Goal: Use online tool/utility: Utilize a website feature to perform a specific function

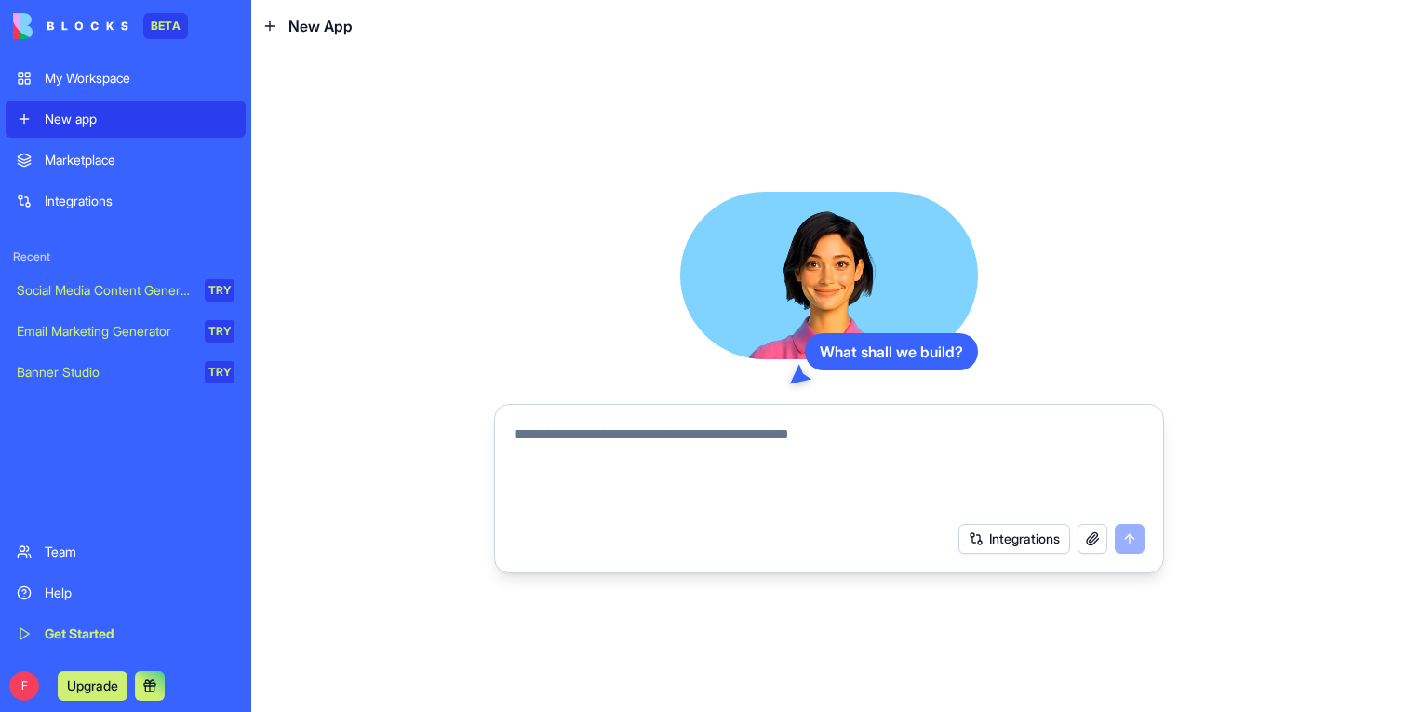
click at [123, 167] on div "Marketplace" at bounding box center [140, 160] width 190 height 19
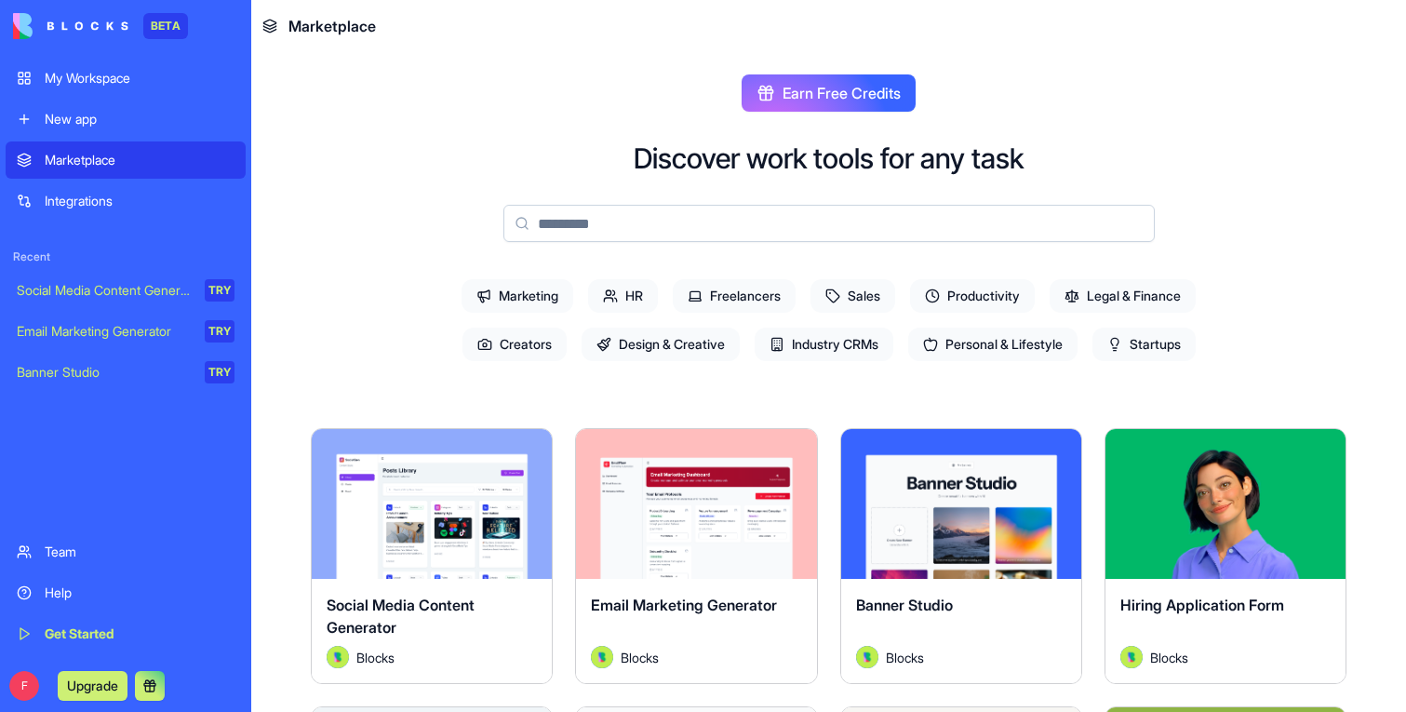
click at [123, 119] on div "New app" at bounding box center [140, 119] width 190 height 19
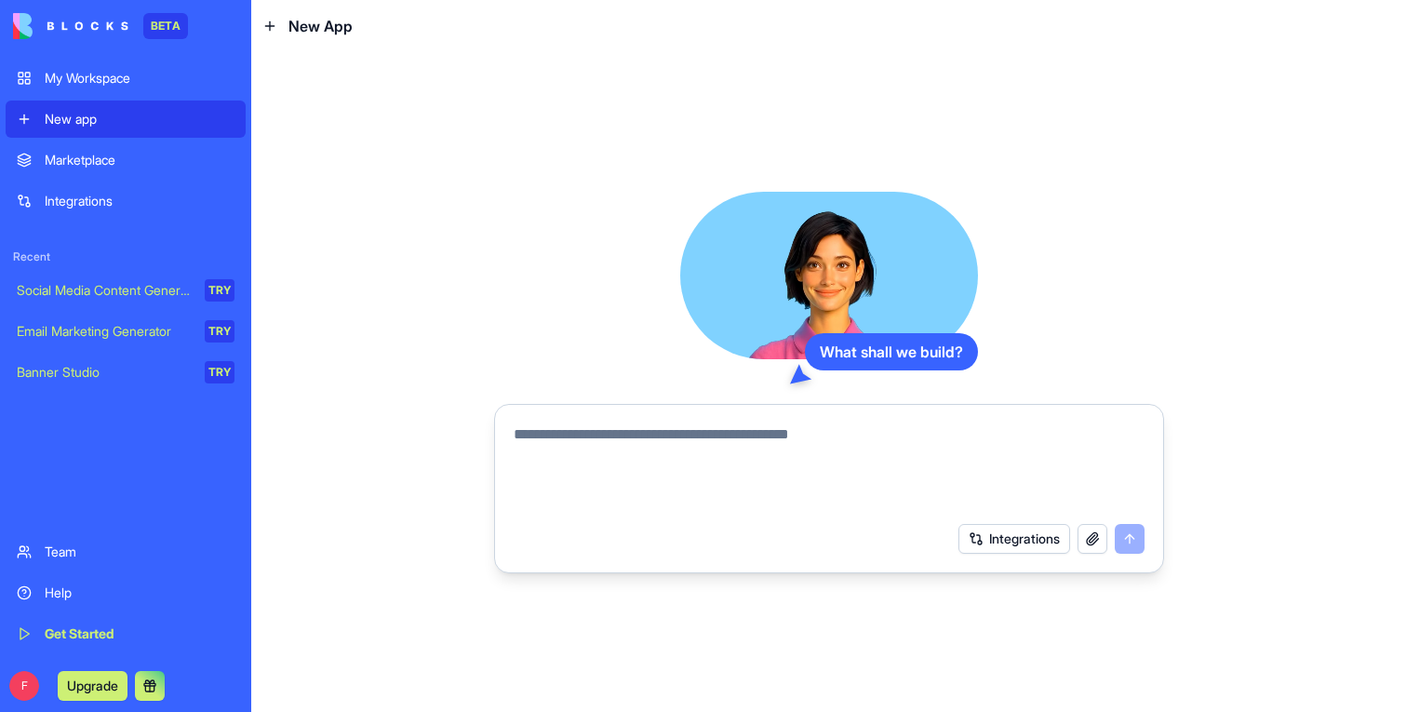
click at [125, 178] on link "Marketplace" at bounding box center [126, 159] width 240 height 37
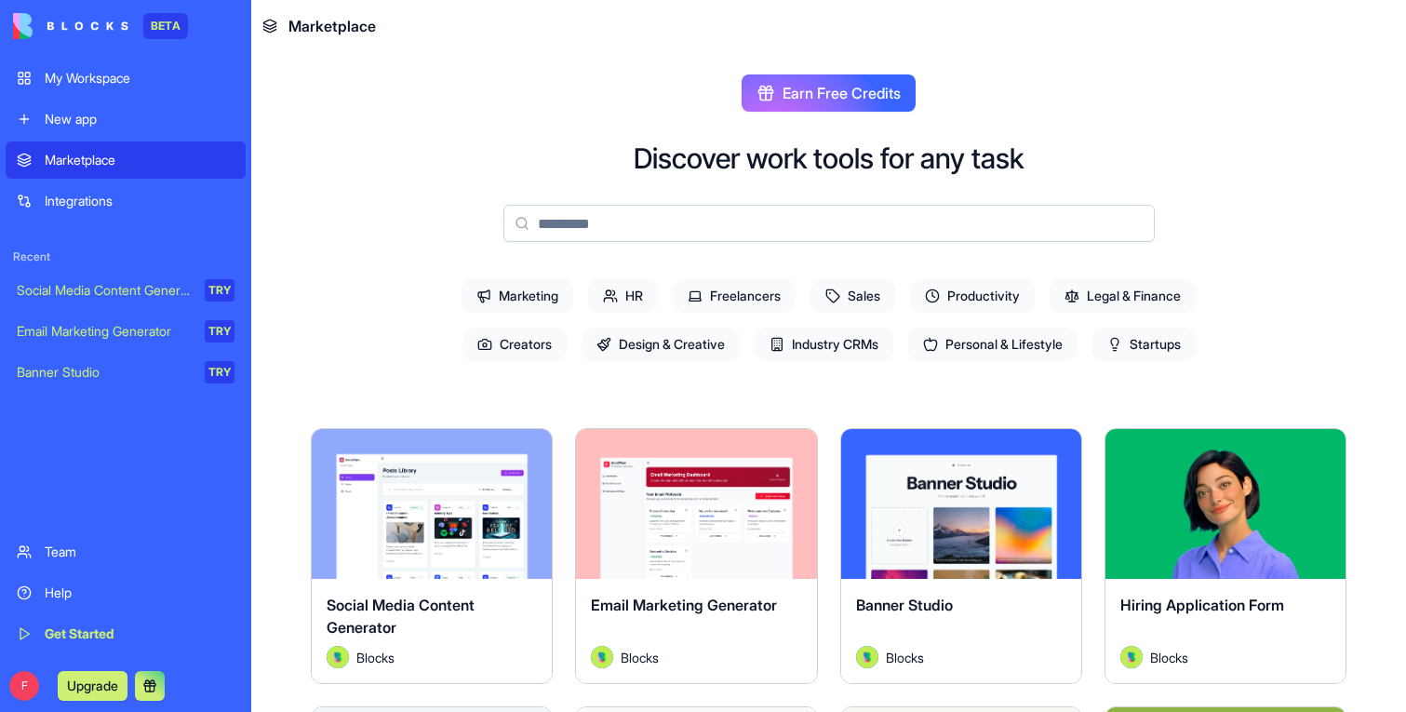
click at [124, 161] on div "Marketplace" at bounding box center [140, 160] width 190 height 19
click at [636, 208] on input at bounding box center [828, 223] width 651 height 37
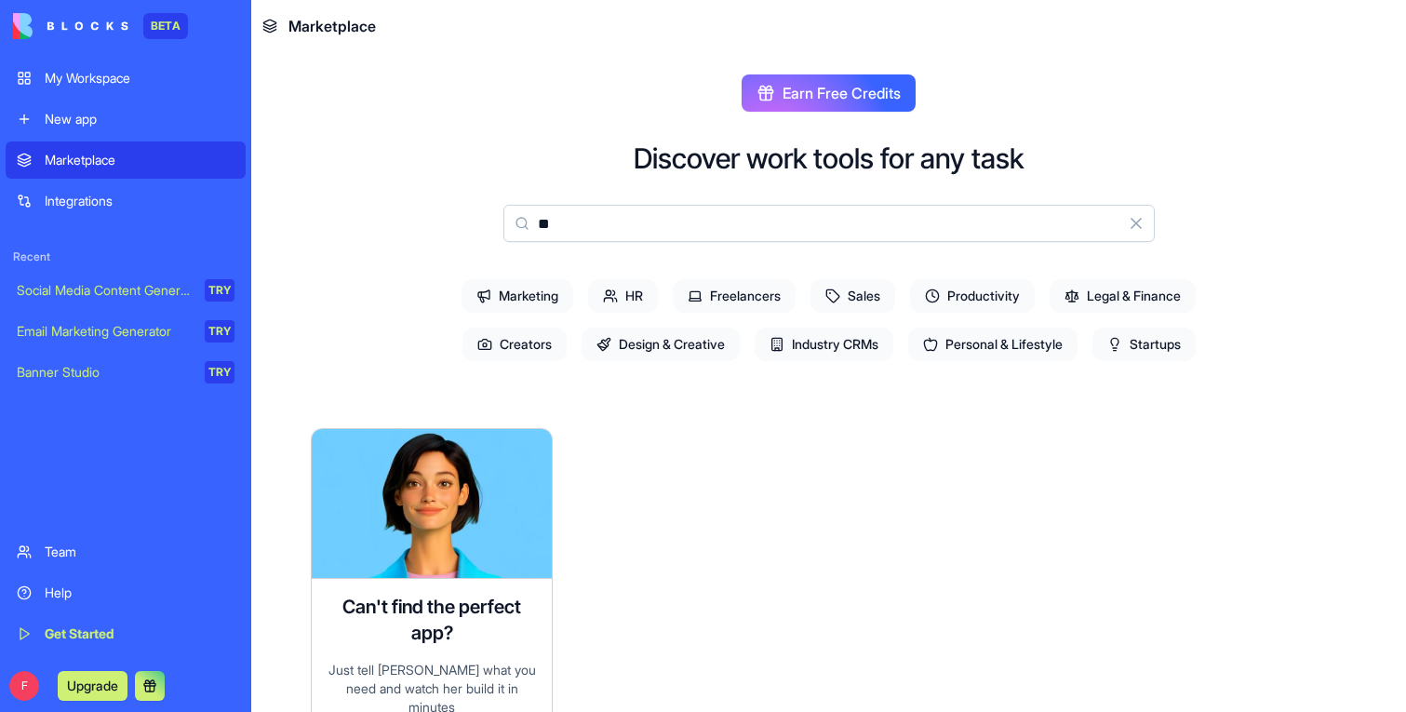
type input "*"
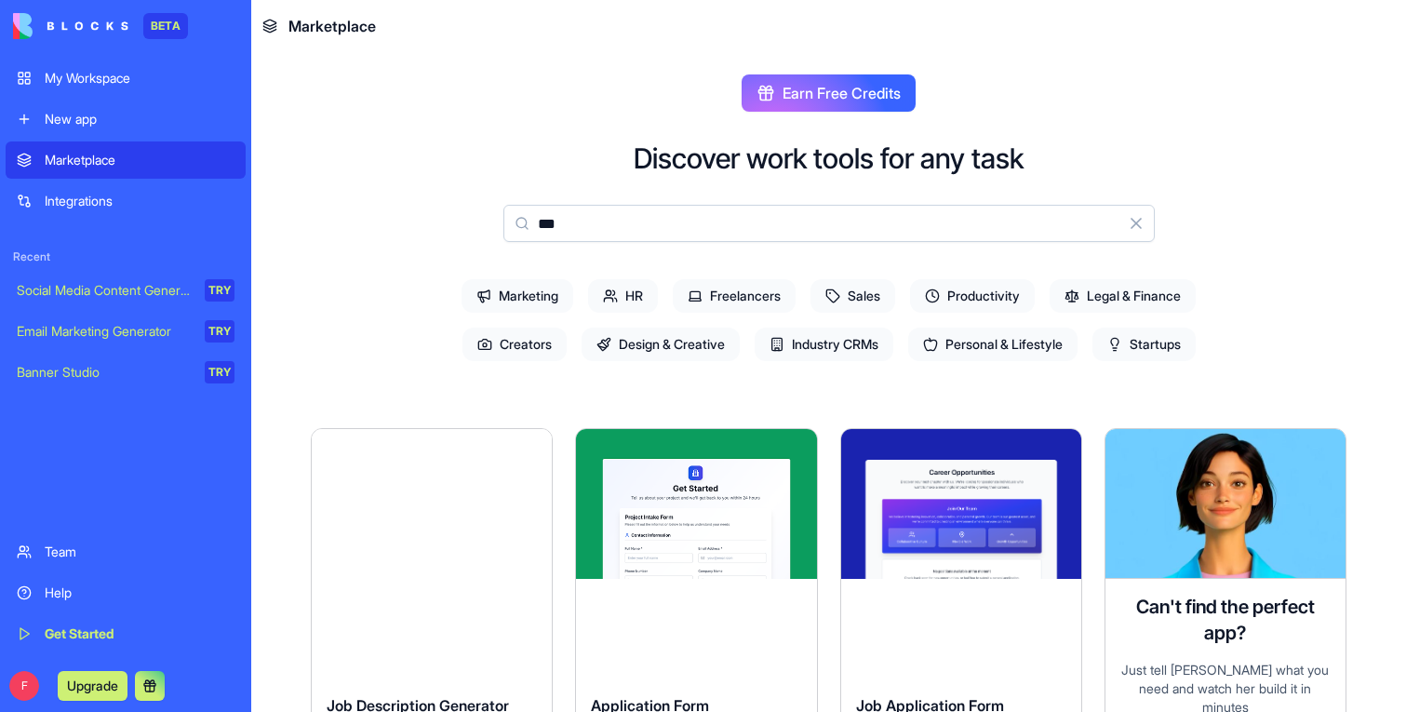
scroll to position [106, 0]
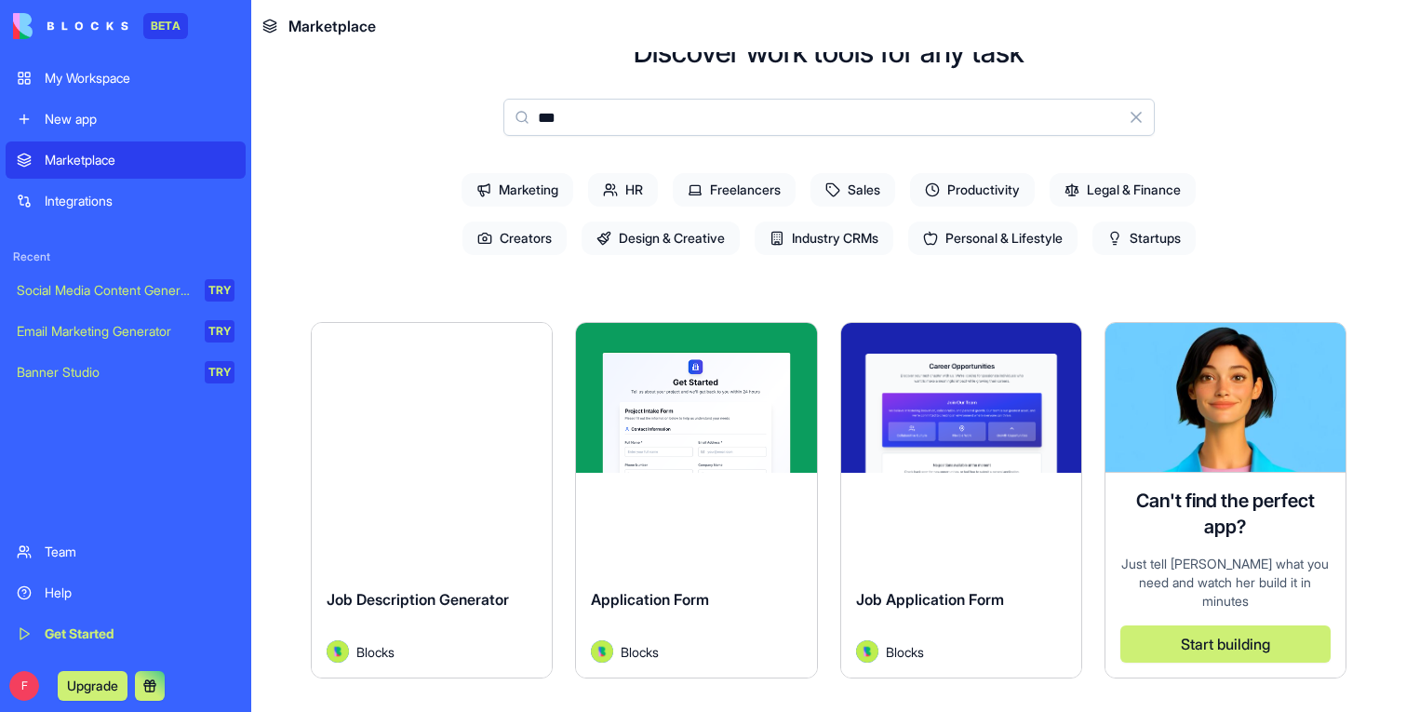
type input "***"
click at [452, 423] on div "Explore" at bounding box center [432, 398] width 240 height 150
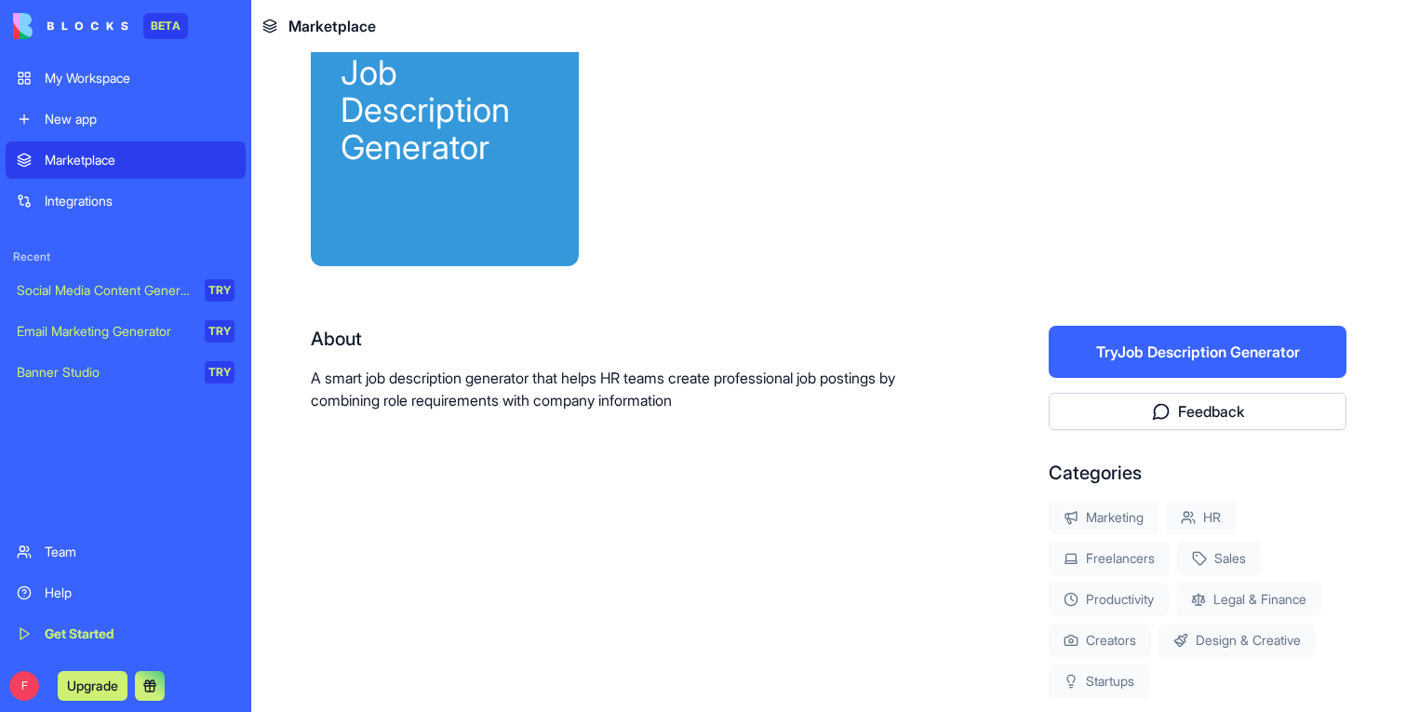
click at [1272, 357] on button "Try Job Description Generator" at bounding box center [1198, 352] width 298 height 52
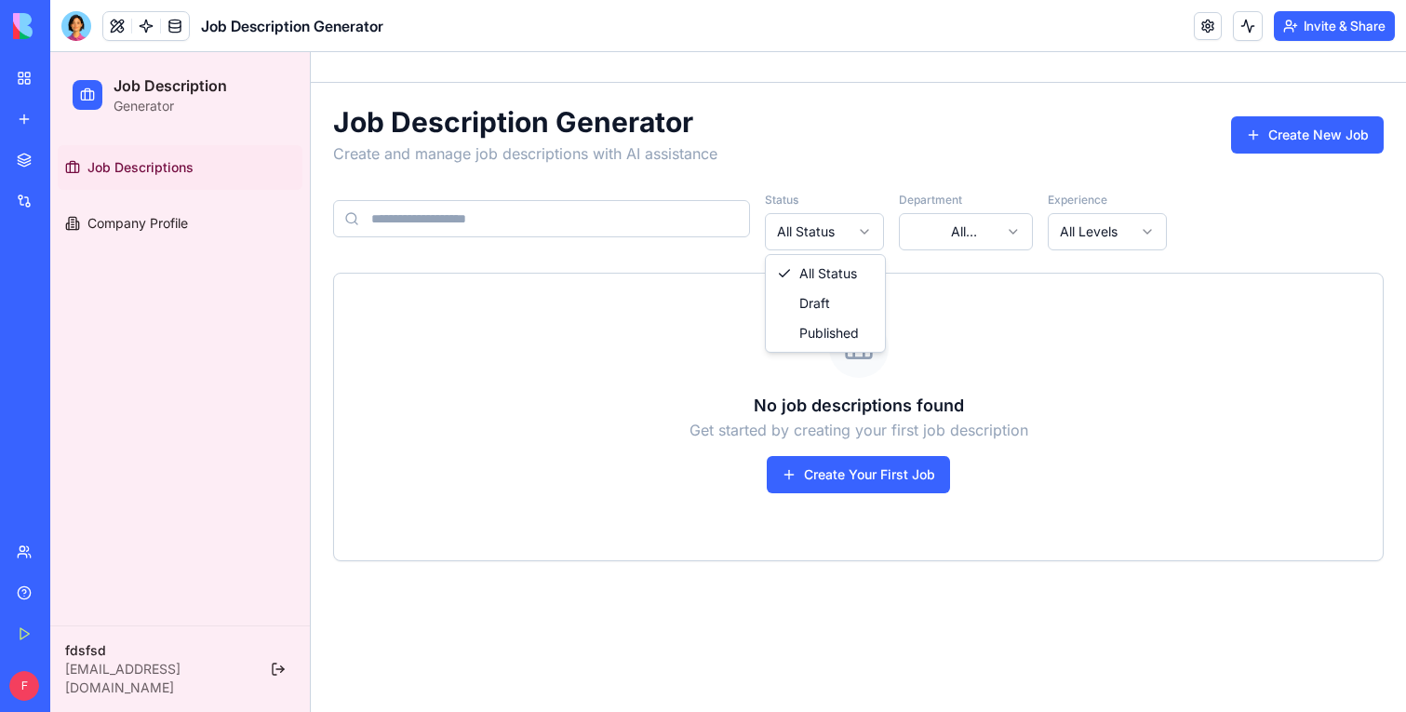
click at [835, 227] on html "Job Description Generator Job Descriptions Company Profile fdsfsd [EMAIL_ADDRES…" at bounding box center [728, 382] width 1356 height 660
click at [129, 225] on span "Company Profile" at bounding box center [137, 223] width 100 height 19
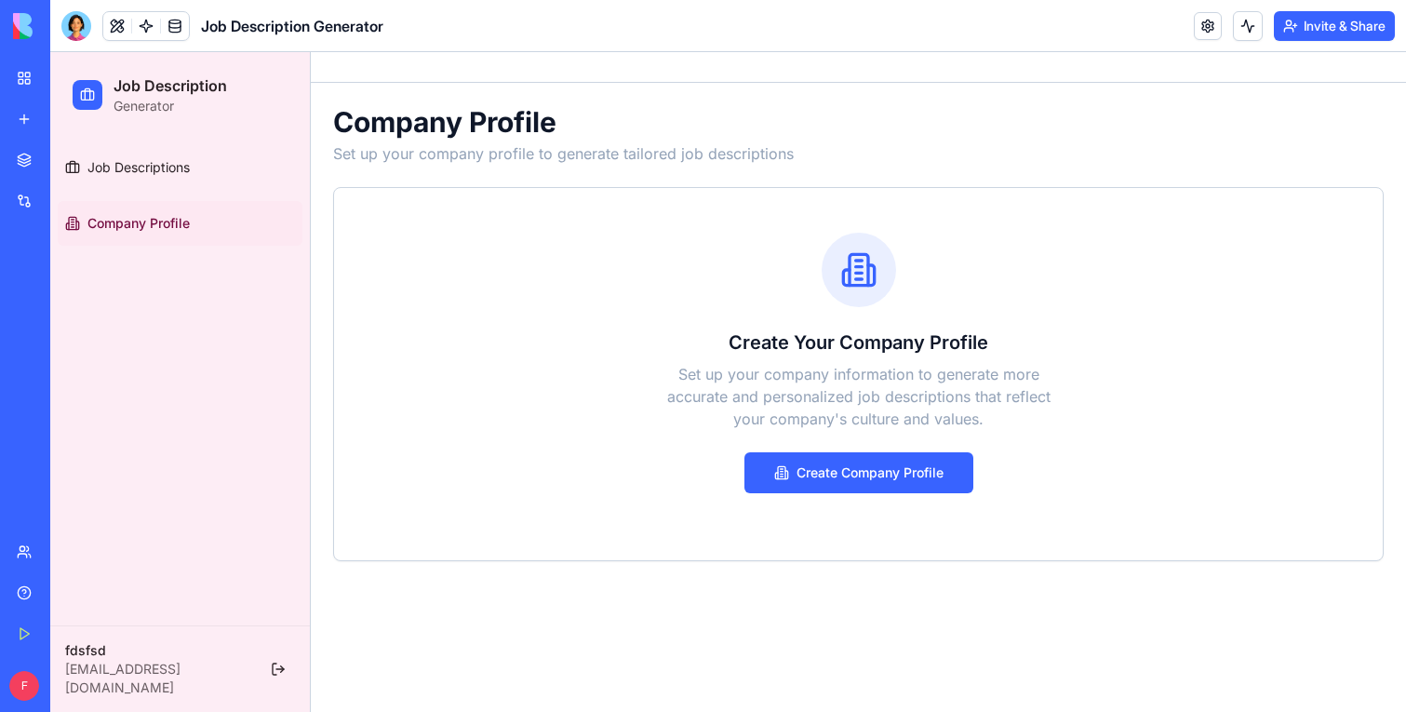
click at [163, 198] on ul "Job Descriptions Company Profile" at bounding box center [180, 195] width 245 height 100
click at [148, 158] on span "Job Descriptions" at bounding box center [138, 167] width 102 height 19
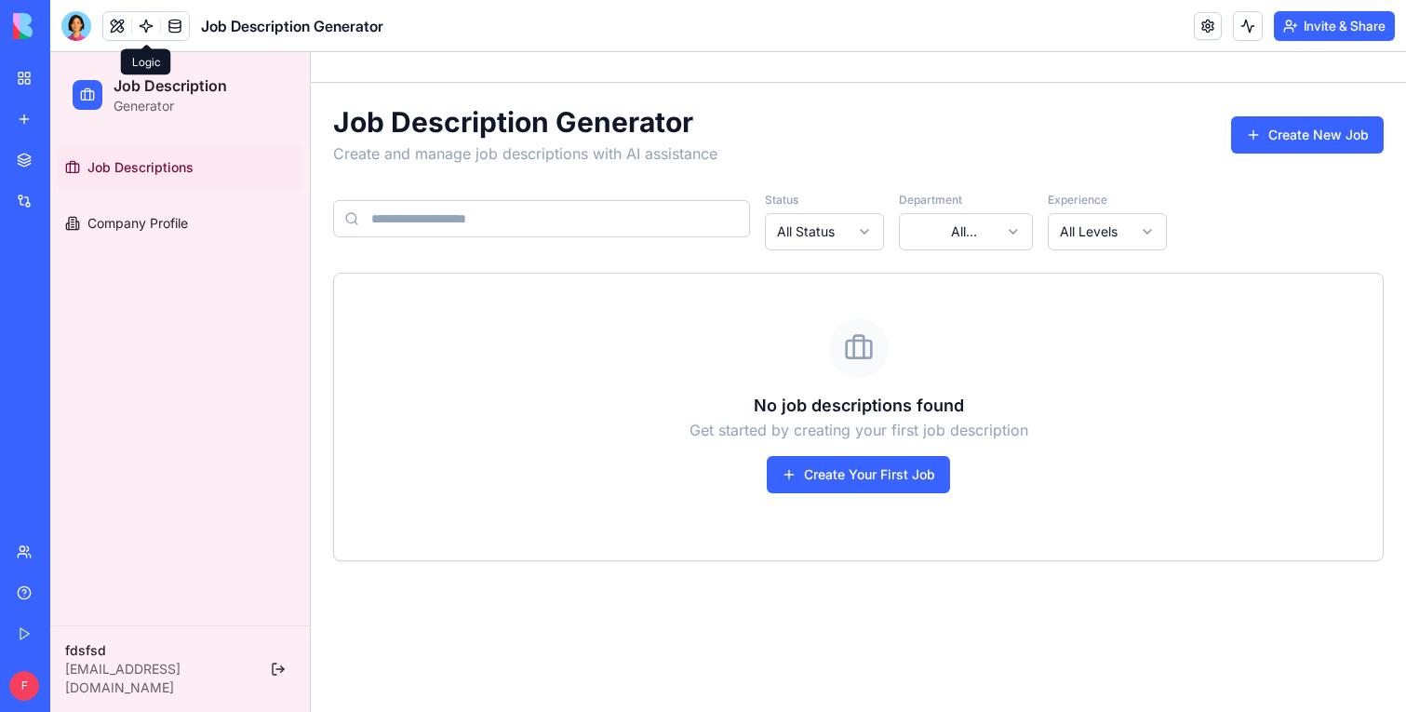
click at [149, 28] on link at bounding box center [146, 26] width 28 height 28
